Goal: Task Accomplishment & Management: Use online tool/utility

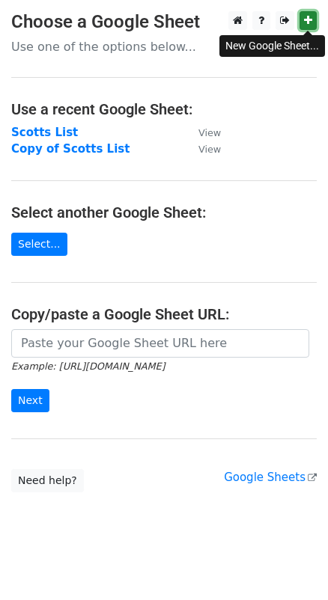
click at [309, 20] on icon at bounding box center [308, 20] width 8 height 10
click at [81, 46] on p "Use one of the options below..." at bounding box center [163, 47] width 305 height 16
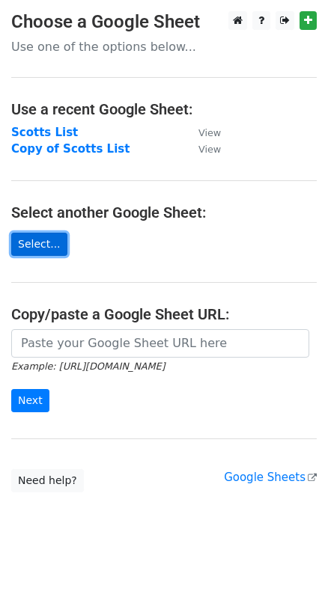
click at [34, 239] on link "Select..." at bounding box center [39, 244] width 56 height 23
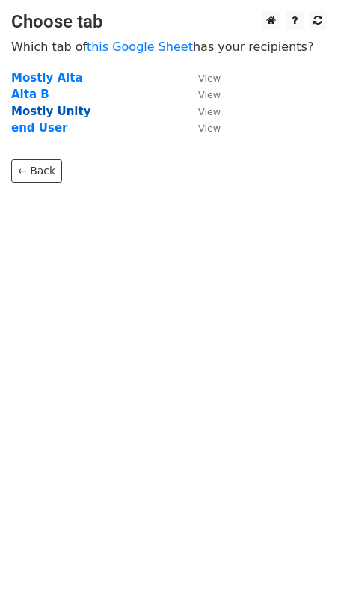
click at [76, 114] on strong "Mostly Unity" at bounding box center [50, 111] width 79 height 13
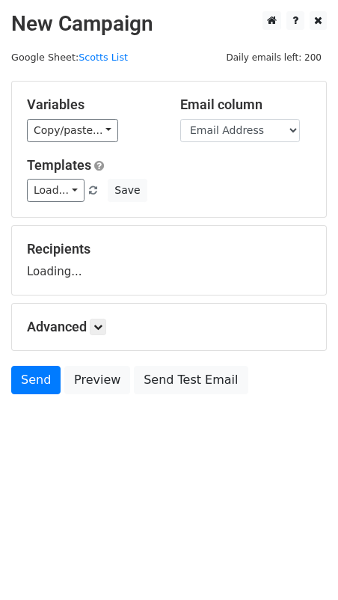
click at [68, 114] on div "Variables Copy/paste... {{Name}} {{Last name}} {{Partner}} {{Email Address}}" at bounding box center [92, 120] width 153 height 46
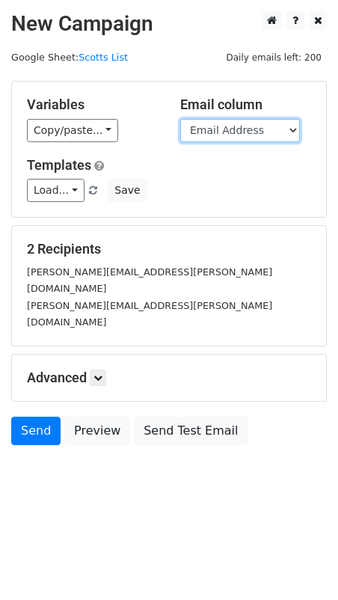
click at [257, 125] on select "Name Last name Partner Email Address" at bounding box center [240, 130] width 120 height 23
click at [257, 124] on select "Name Last name Partner Email Address" at bounding box center [240, 130] width 120 height 23
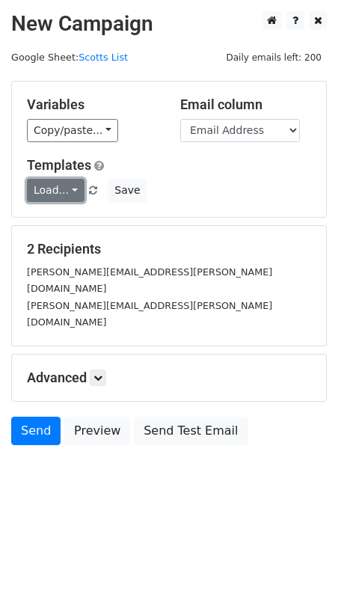
click at [70, 189] on link "Load..." at bounding box center [56, 190] width 58 height 23
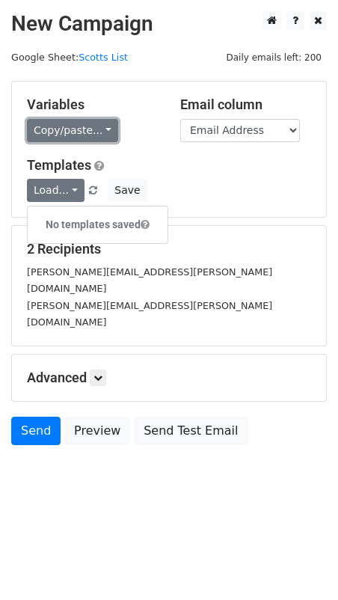
click at [94, 131] on link "Copy/paste..." at bounding box center [72, 130] width 91 height 23
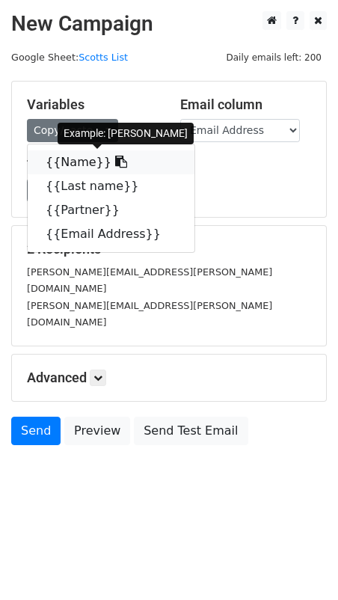
click at [66, 162] on link "{{Name}}" at bounding box center [111, 162] width 167 height 24
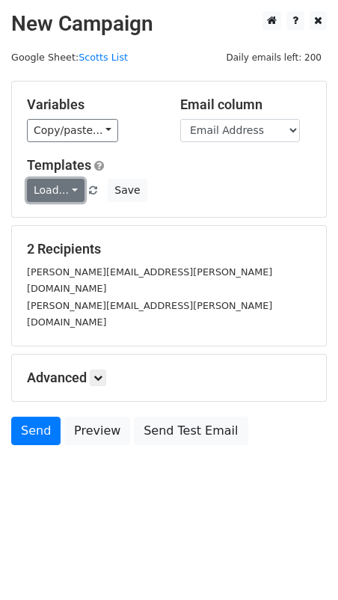
click at [70, 186] on link "Load..." at bounding box center [56, 190] width 58 height 23
click at [180, 179] on div "Load... No templates saved Save" at bounding box center [169, 190] width 307 height 23
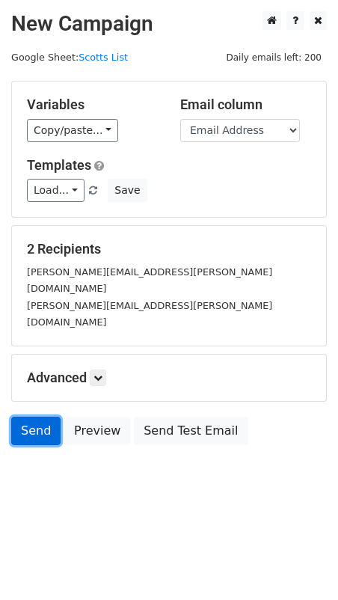
click at [22, 417] on link "Send" at bounding box center [35, 431] width 49 height 28
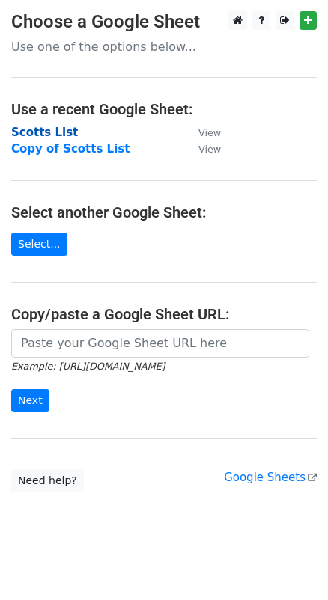
click at [52, 132] on strong "Scotts List" at bounding box center [44, 132] width 67 height 13
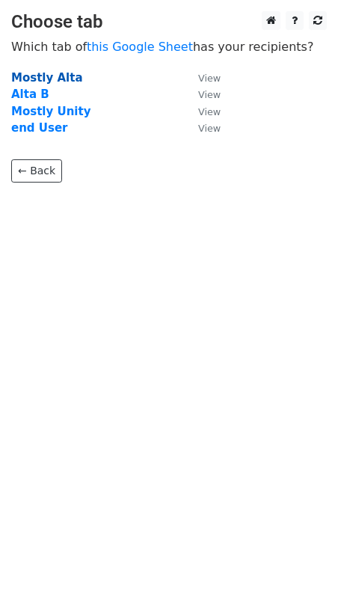
click at [67, 78] on strong "Mostly Alta" at bounding box center [47, 77] width 72 height 13
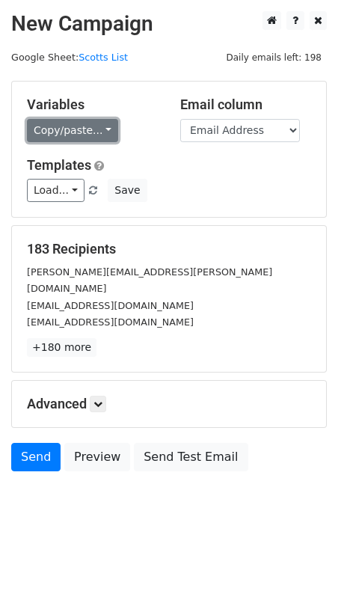
click at [97, 133] on link "Copy/paste..." at bounding box center [72, 130] width 91 height 23
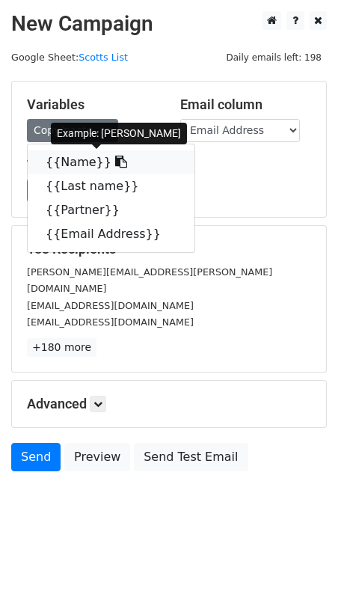
click at [73, 162] on link "{{Name}}" at bounding box center [111, 162] width 167 height 24
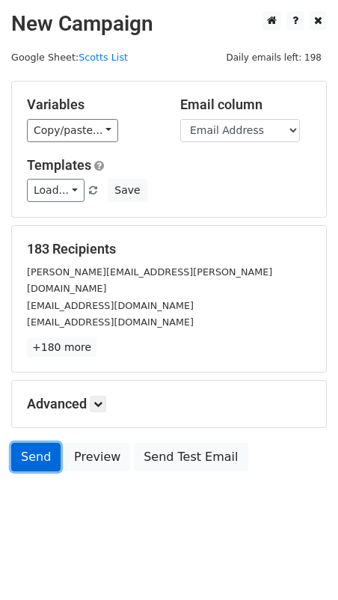
click at [38, 443] on link "Send" at bounding box center [35, 457] width 49 height 28
